Goal: Task Accomplishment & Management: Complete application form

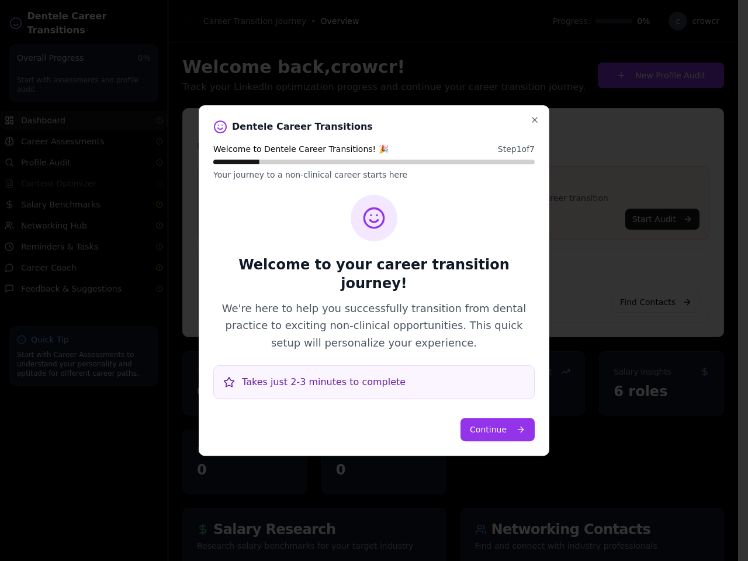
click at [369, 280] on h2 "Welcome to your career transition journey!" at bounding box center [373, 273] width 321 height 37
click at [499, 420] on button "Continue" at bounding box center [497, 429] width 74 height 23
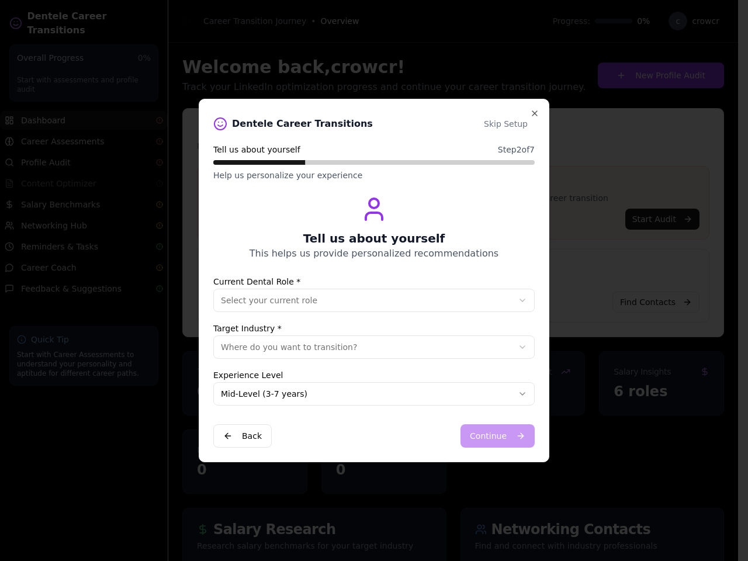
click at [535, 129] on div "Dentele Career Transitions Skip Setup Tell us about yourself Step 2 of 7 Help u…" at bounding box center [373, 280] width 349 height 362
